Goal: Communication & Community: Answer question/provide support

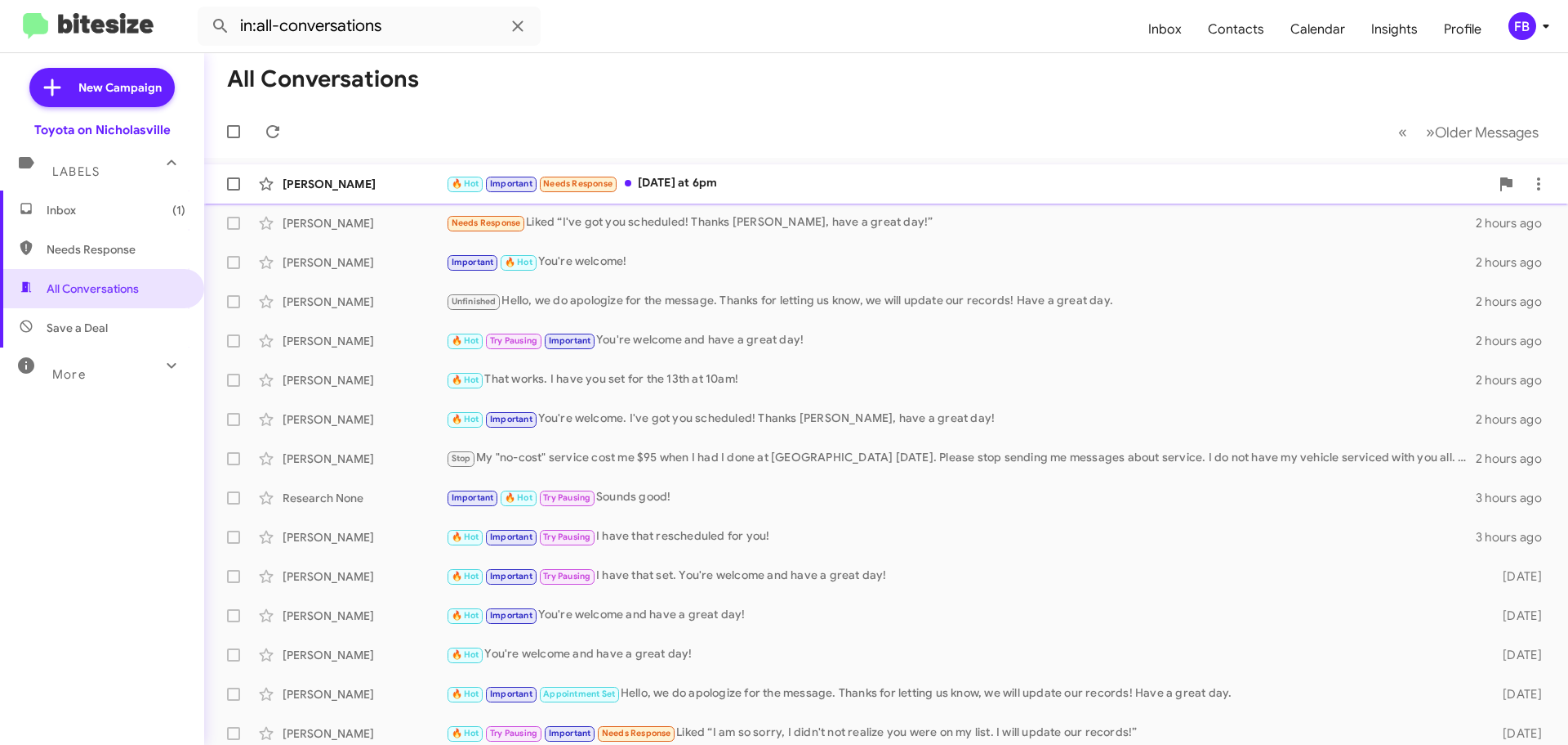
click at [776, 194] on div "[PERSON_NAME] 🔥 Hot Important Needs Response [DATE] at 6pm 7 minutes ago" at bounding box center [886, 184] width 1338 height 33
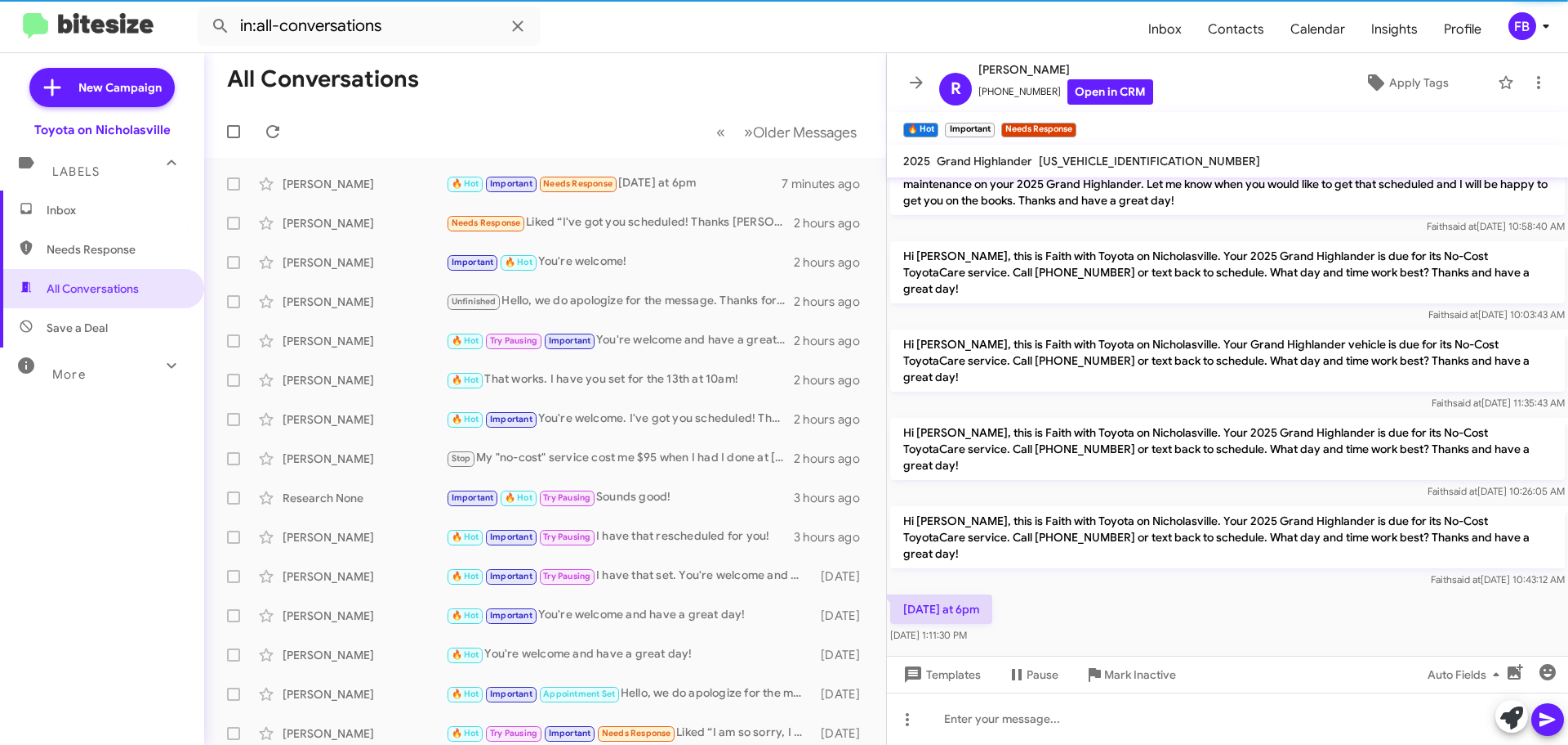
scroll to position [1212, 0]
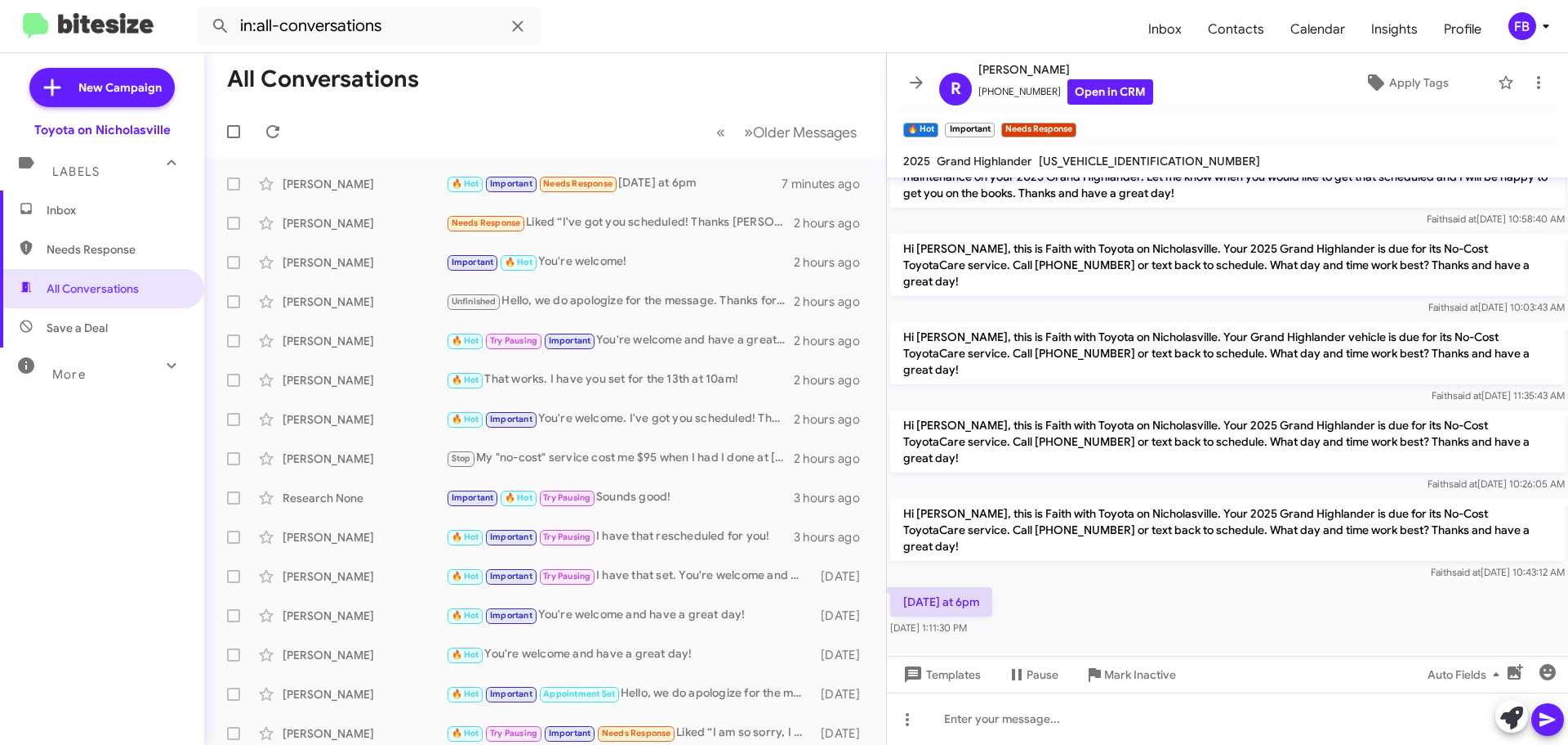
click at [1121, 162] on span "[US_VEHICLE_IDENTIFICATION_NUMBER]" at bounding box center [1149, 161] width 221 height 15
copy span "[US_VEHICLE_IDENTIFICATION_NUMBER]"
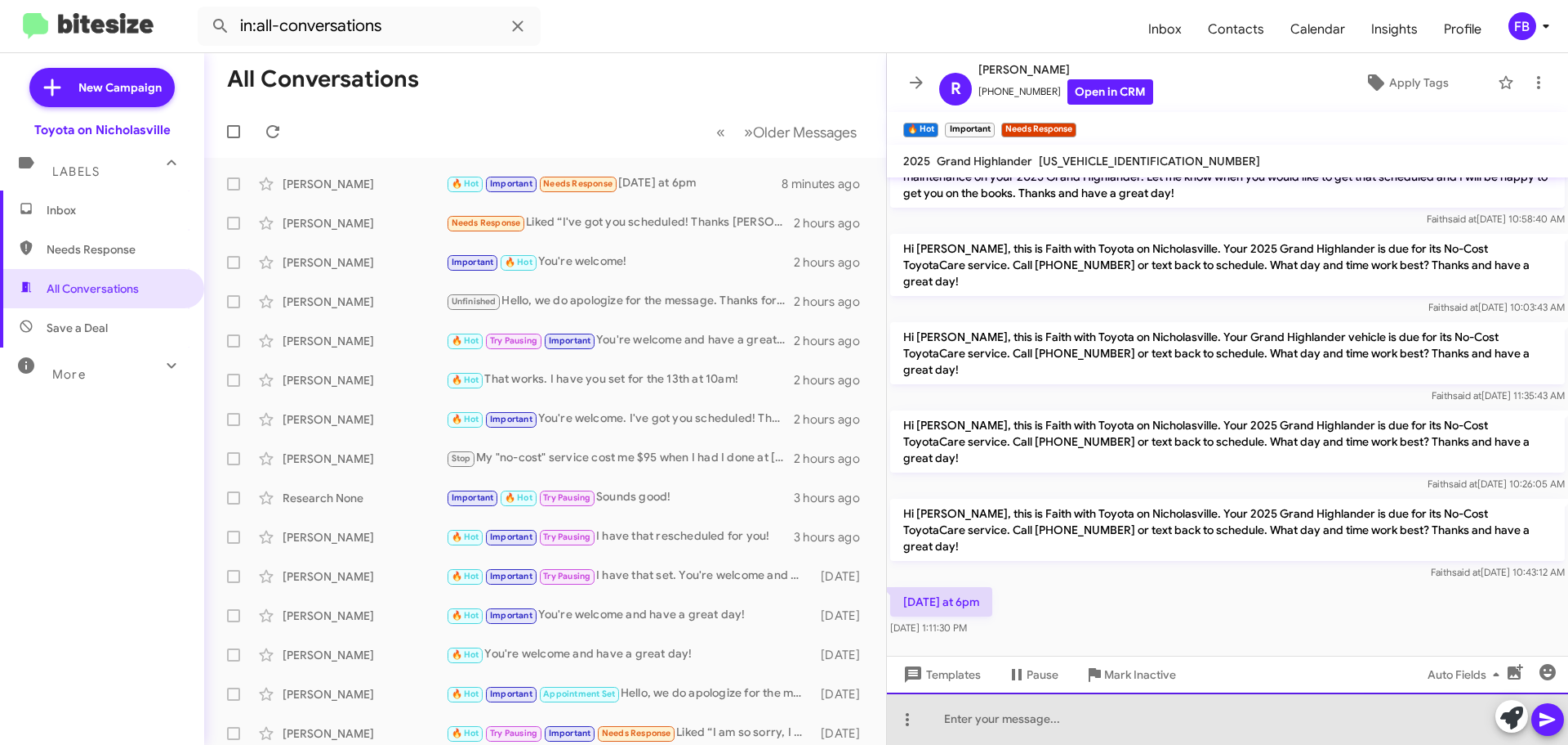
click at [948, 724] on div at bounding box center [1227, 718] width 681 height 52
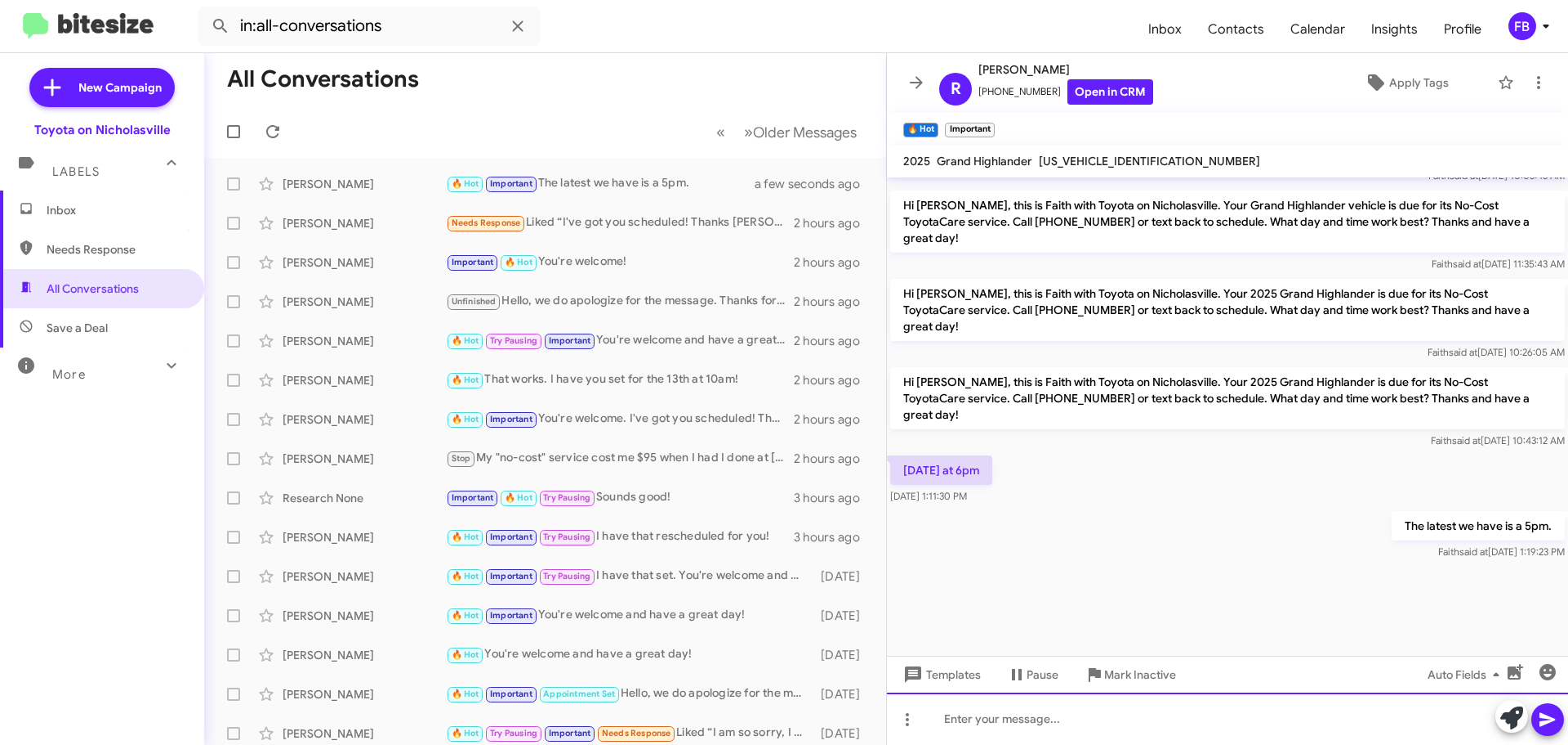
scroll to position [3967, 0]
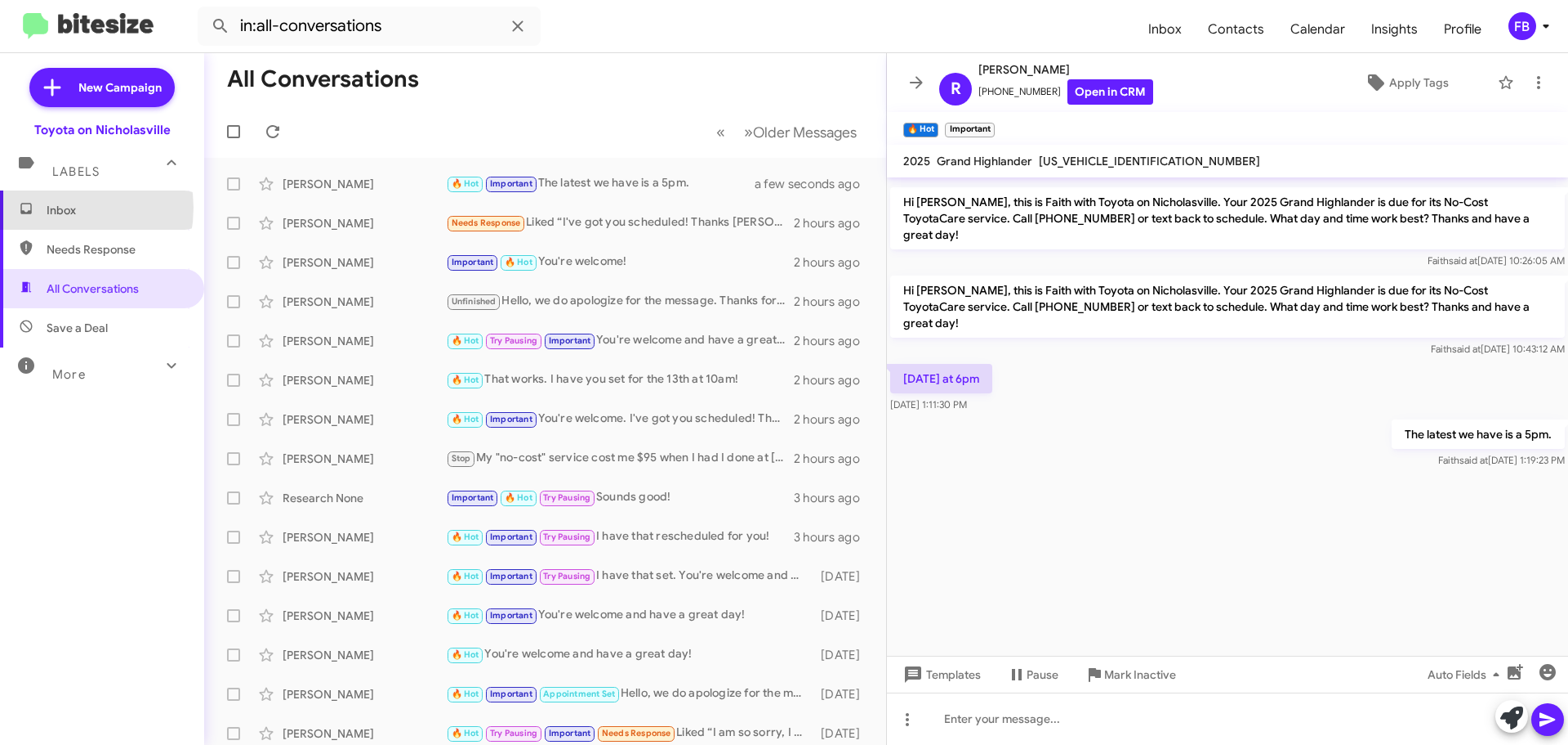
drag, startPoint x: 54, startPoint y: 208, endPoint x: 91, endPoint y: 208, distance: 37.0
click at [54, 208] on span "Inbox" at bounding box center [116, 210] width 139 height 16
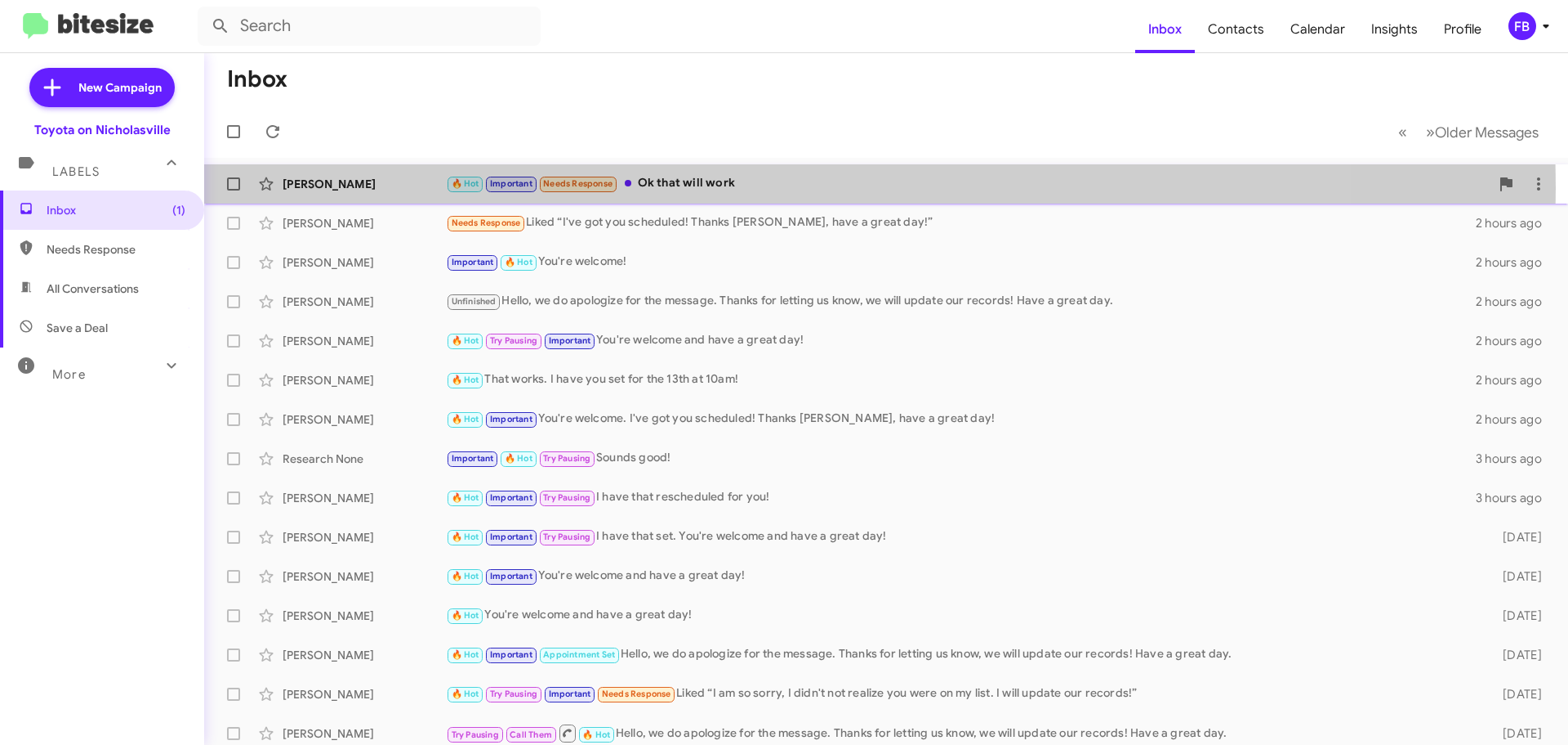
drag, startPoint x: 727, startPoint y: 188, endPoint x: 16, endPoint y: 177, distance: 711.1
click at [726, 188] on div "🔥 Hot Important Needs Response Ok that will work" at bounding box center [968, 184] width 1044 height 19
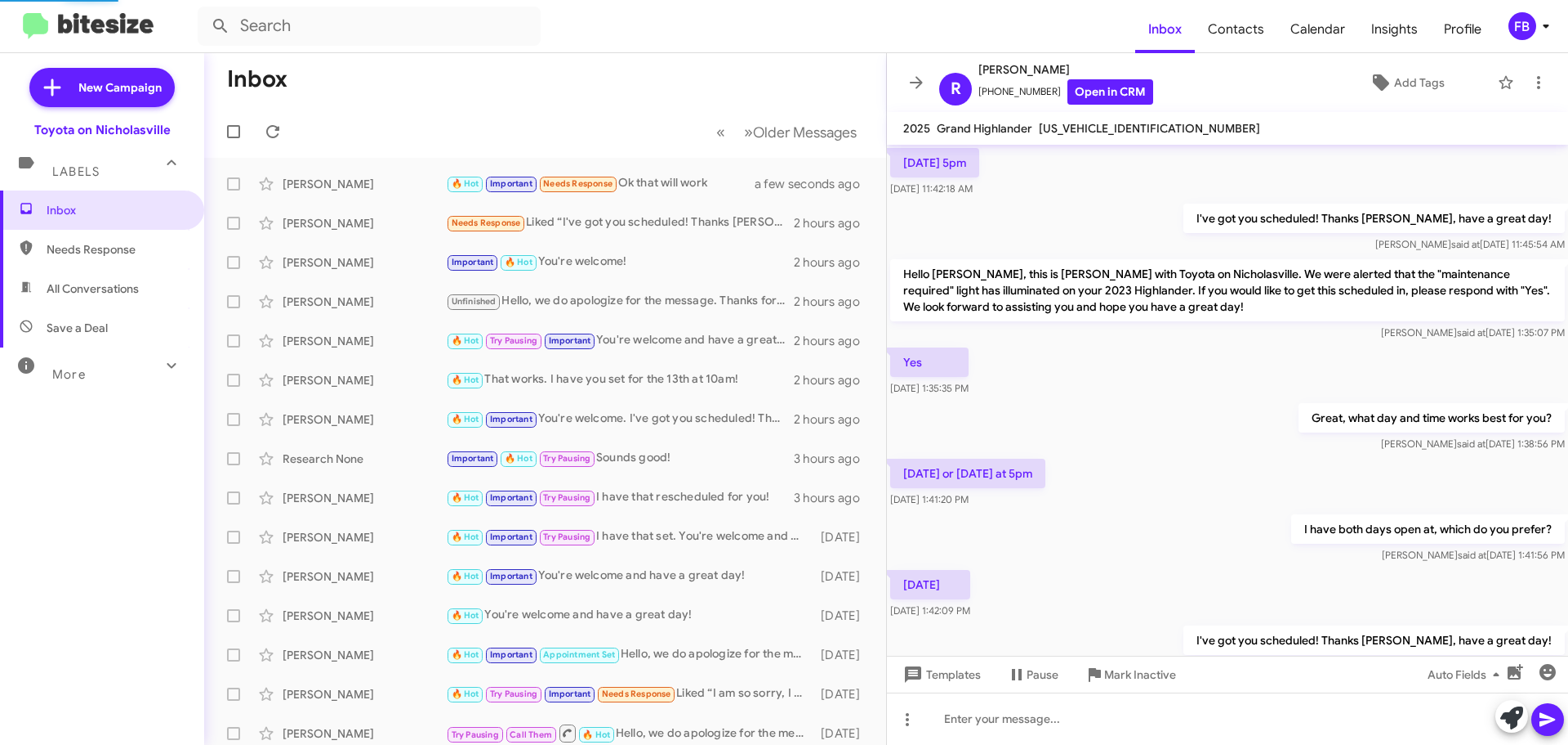
scroll to position [1147, 0]
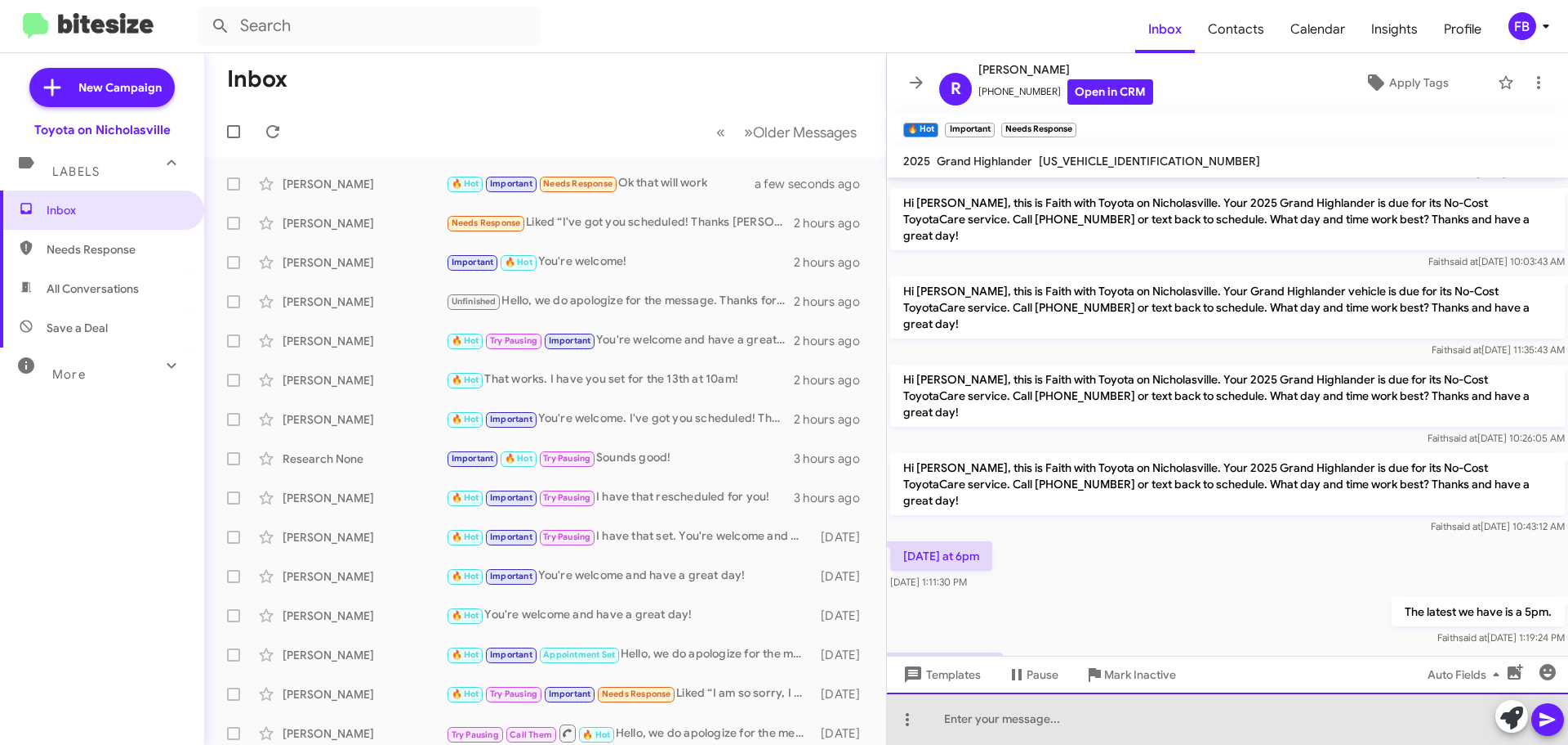
drag, startPoint x: 961, startPoint y: 721, endPoint x: 946, endPoint y: 704, distance: 22.7
click at [962, 720] on div at bounding box center [1227, 718] width 681 height 52
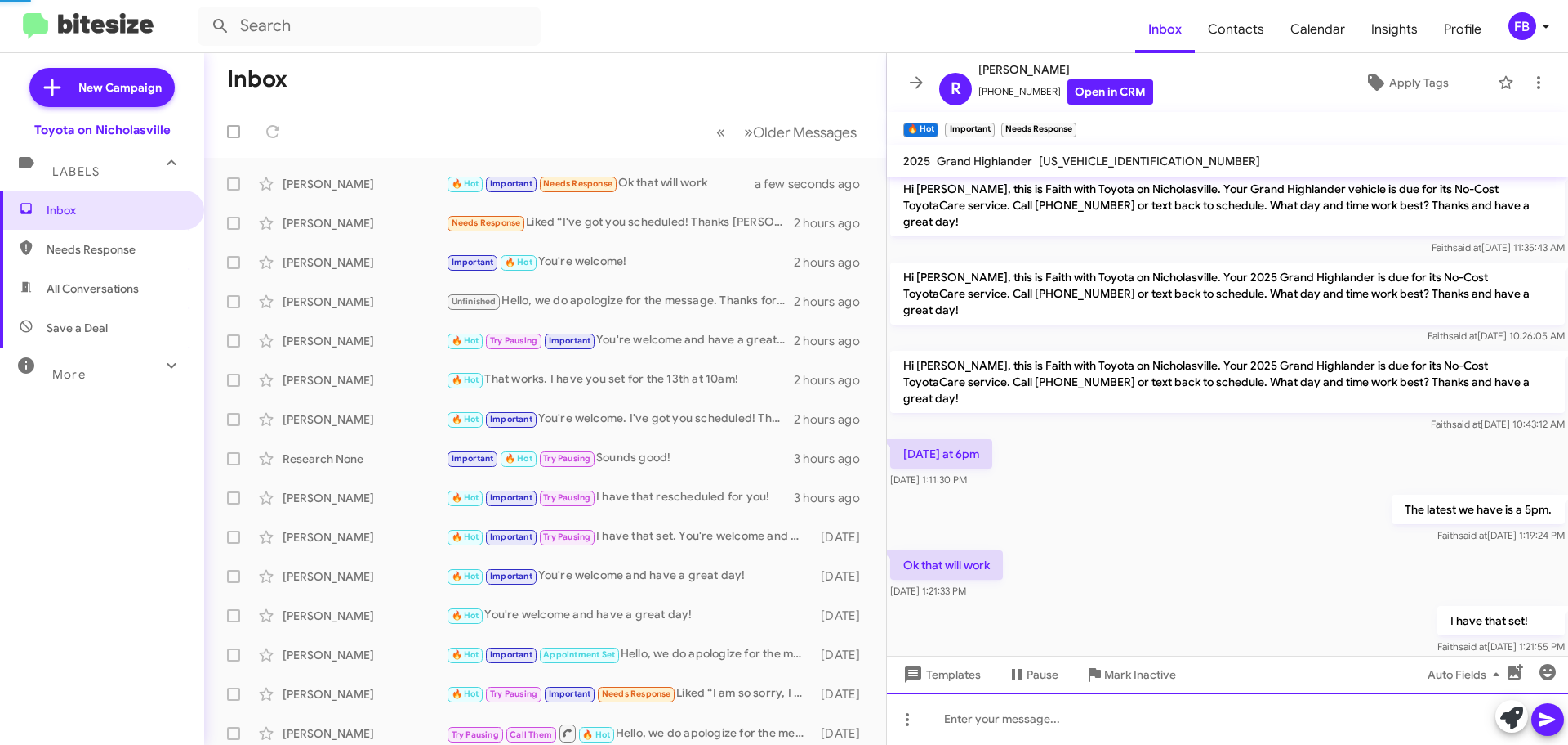
scroll to position [1272, 0]
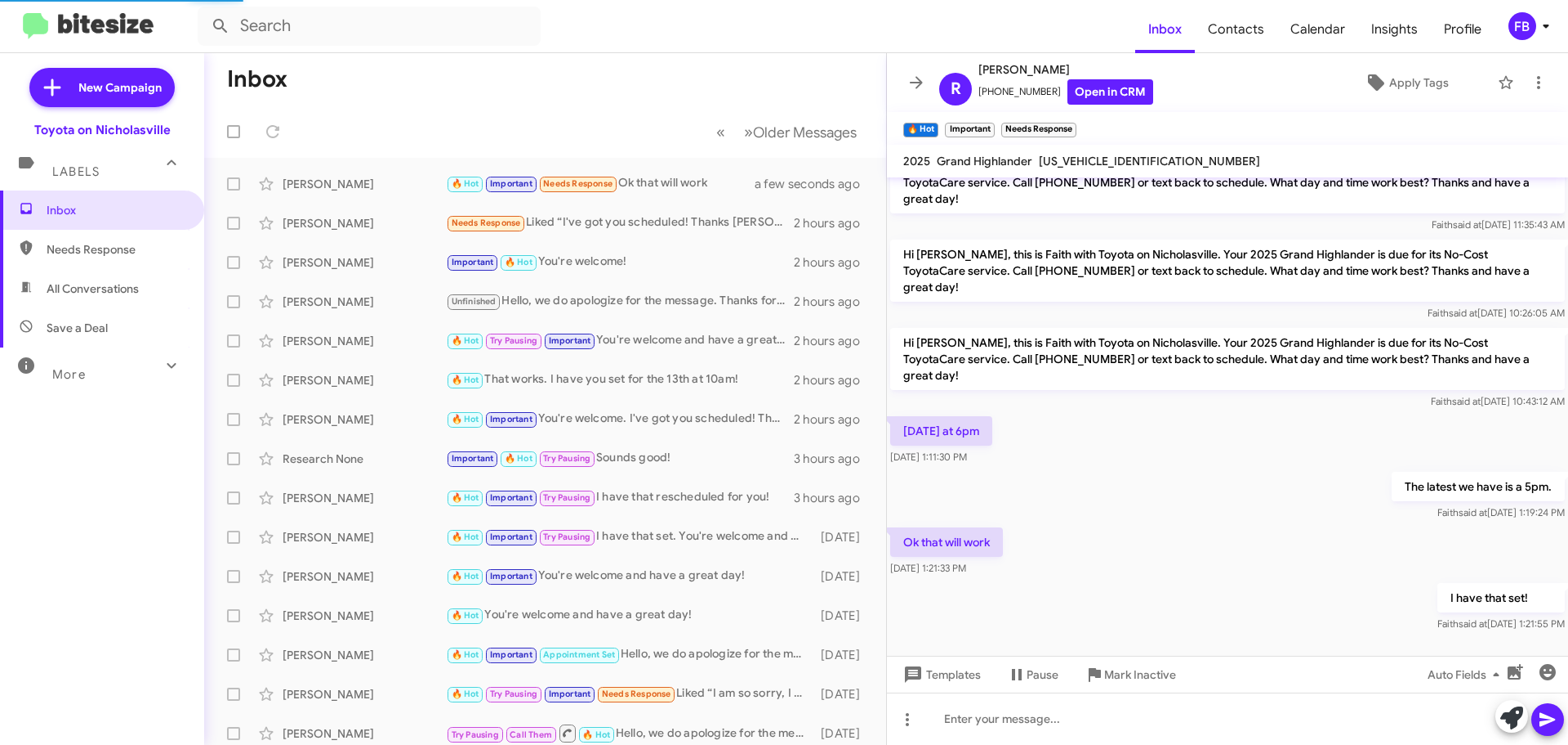
click at [1112, 161] on span "[US_VEHICLE_IDENTIFICATION_NUMBER]" at bounding box center [1149, 161] width 221 height 15
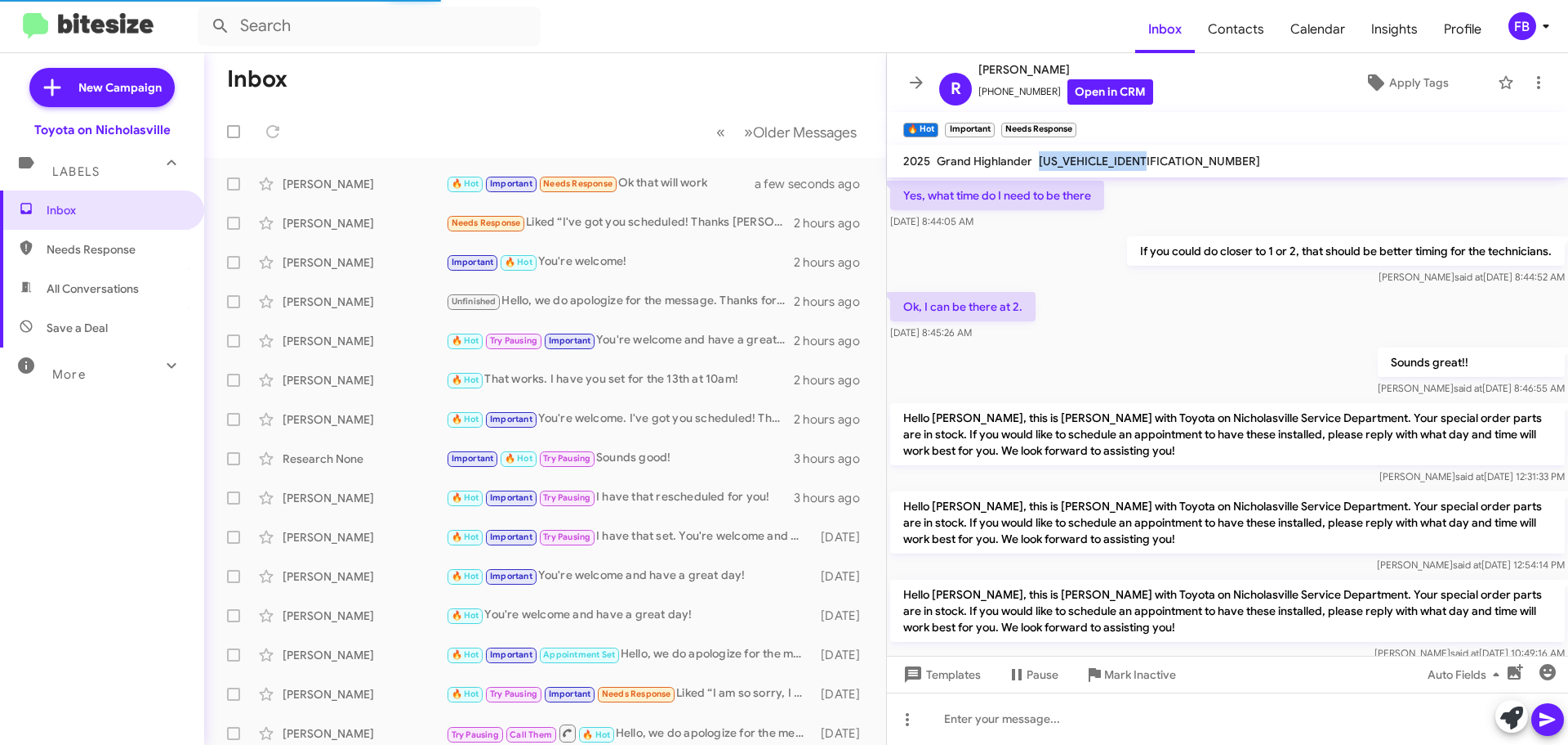
copy span "[US_VEHICLE_IDENTIFICATION_NUMBER]"
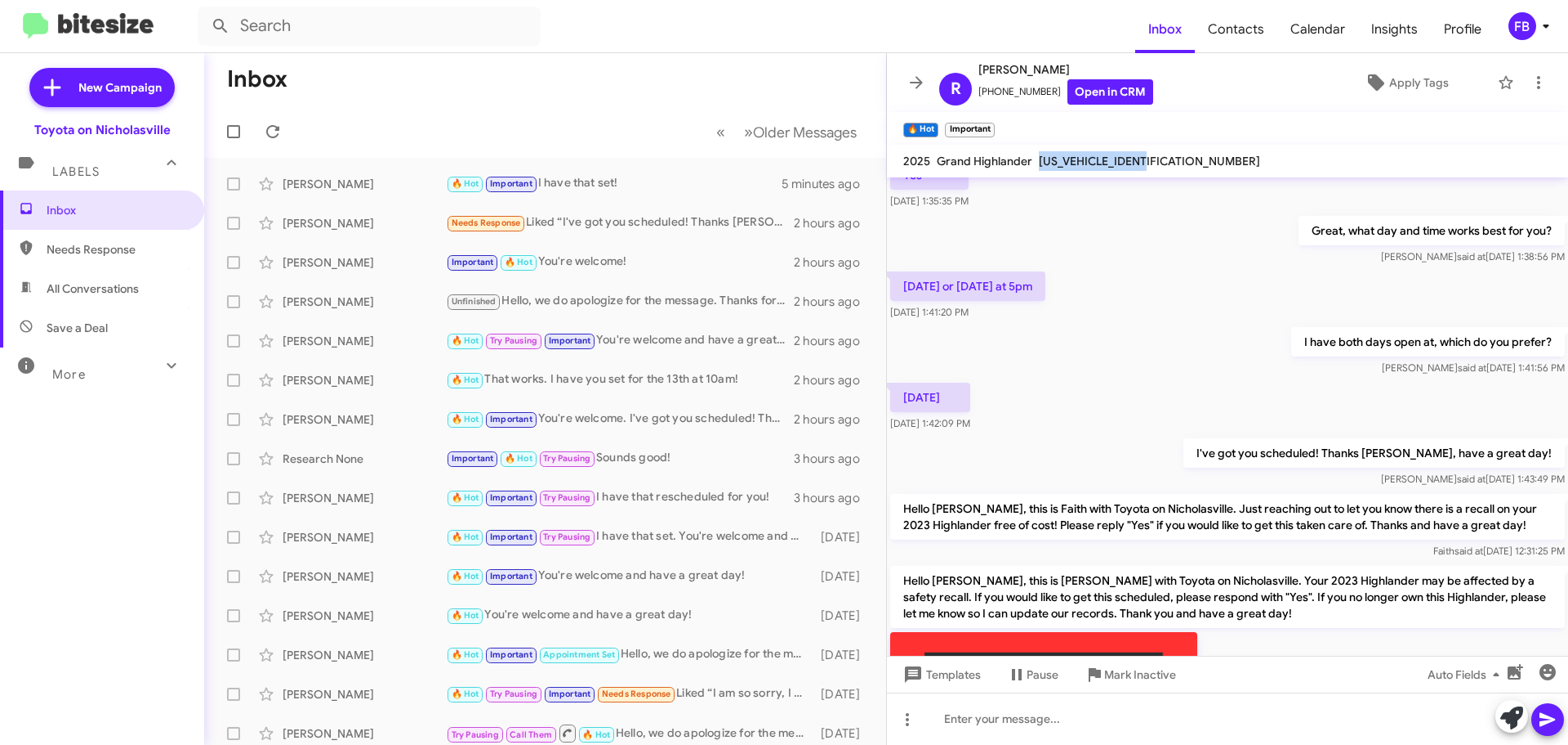
click at [121, 294] on span "All Conversations" at bounding box center [93, 288] width 92 height 16
type input "in:all-conversations"
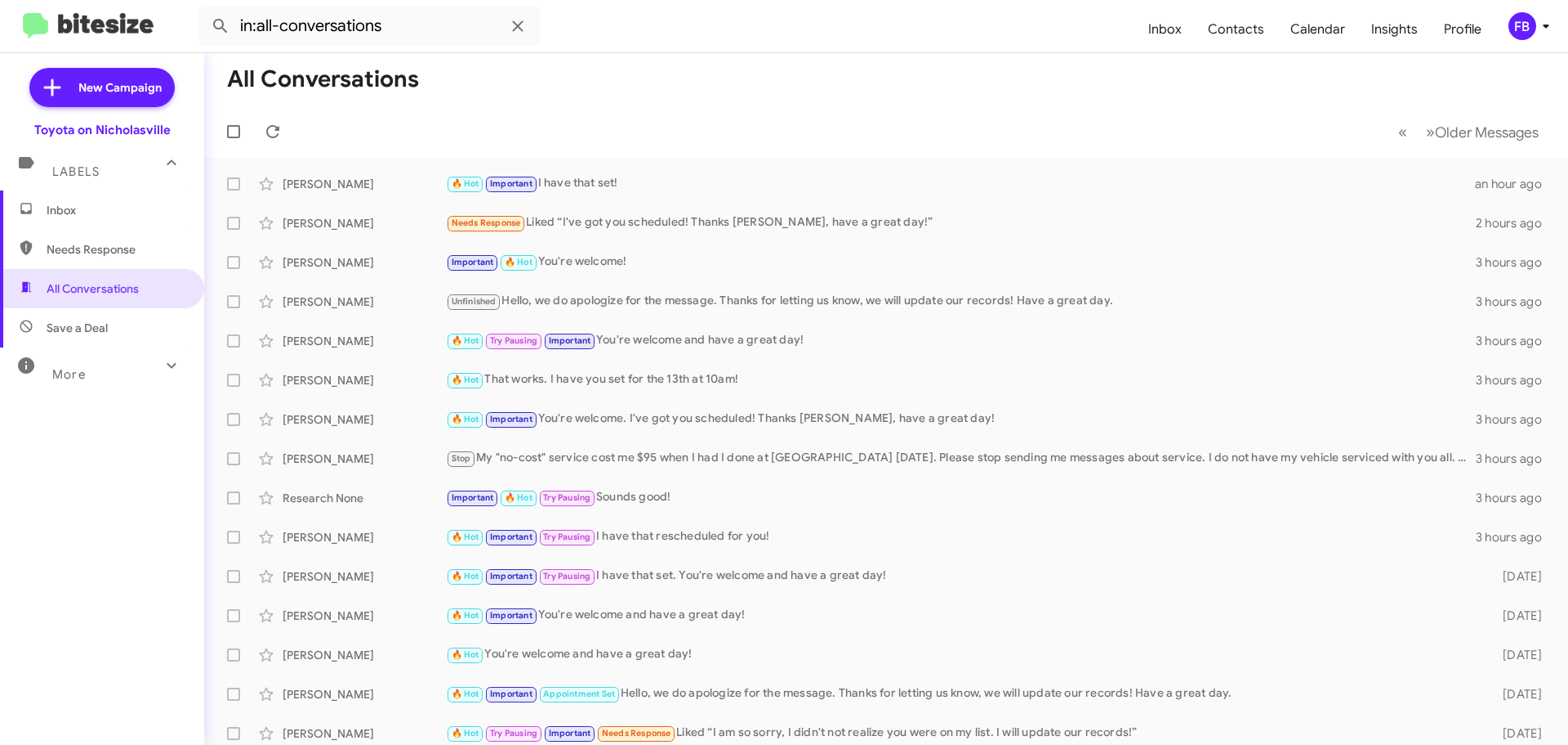
click at [134, 214] on span "Inbox" at bounding box center [116, 210] width 139 height 16
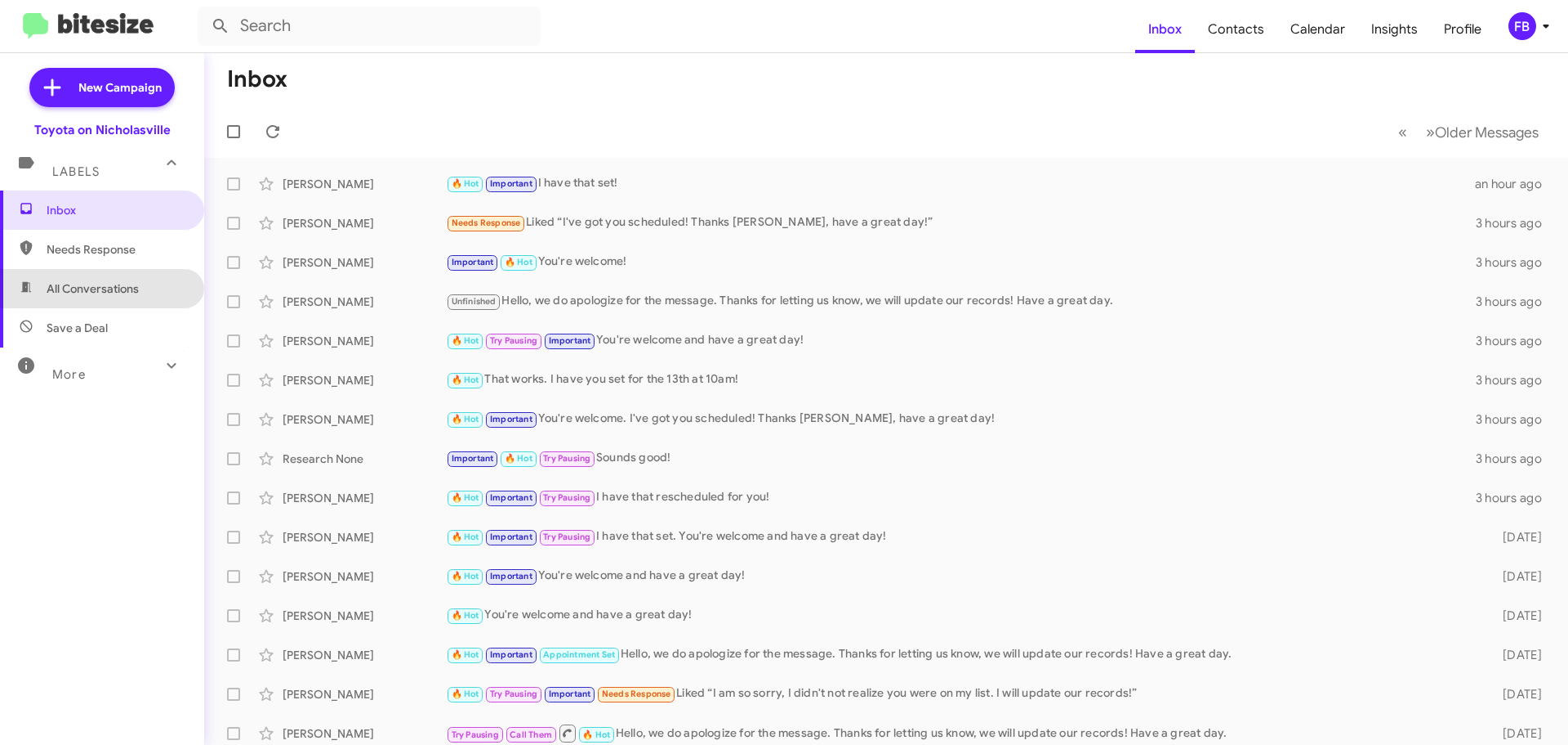
click at [104, 292] on span "All Conversations" at bounding box center [93, 288] width 92 height 16
type input "in:all-conversations"
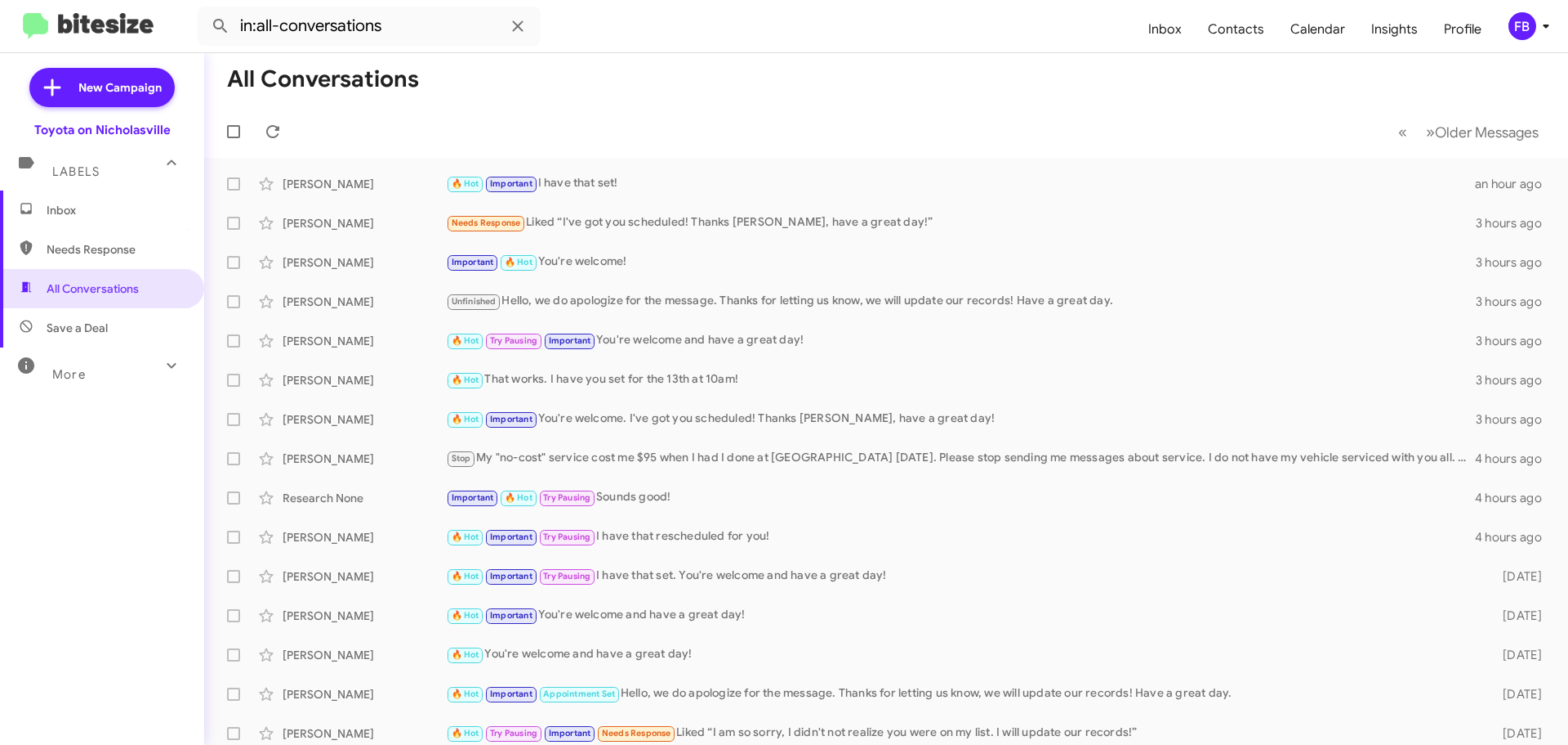
click at [135, 205] on span "Inbox" at bounding box center [116, 210] width 139 height 16
